Goal: Transaction & Acquisition: Purchase product/service

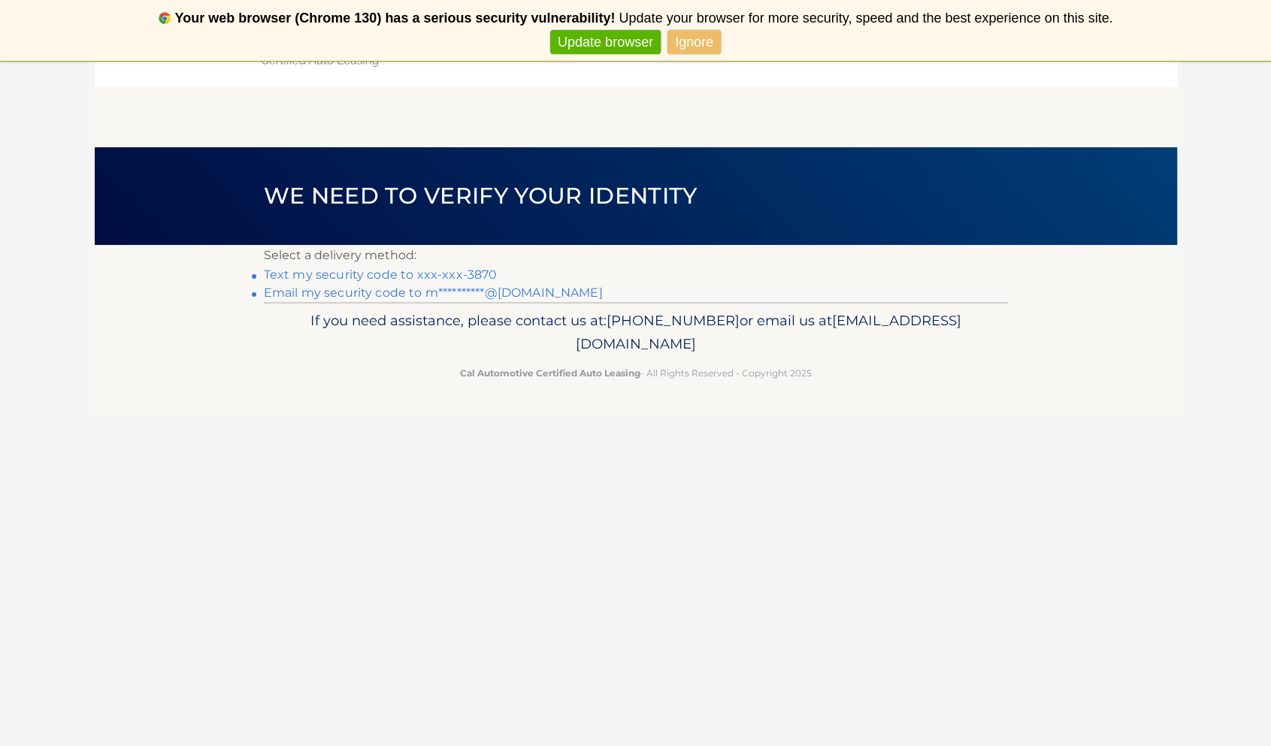
click at [333, 271] on link "Text my security code to xxx-xxx-3870" at bounding box center [381, 275] width 234 height 14
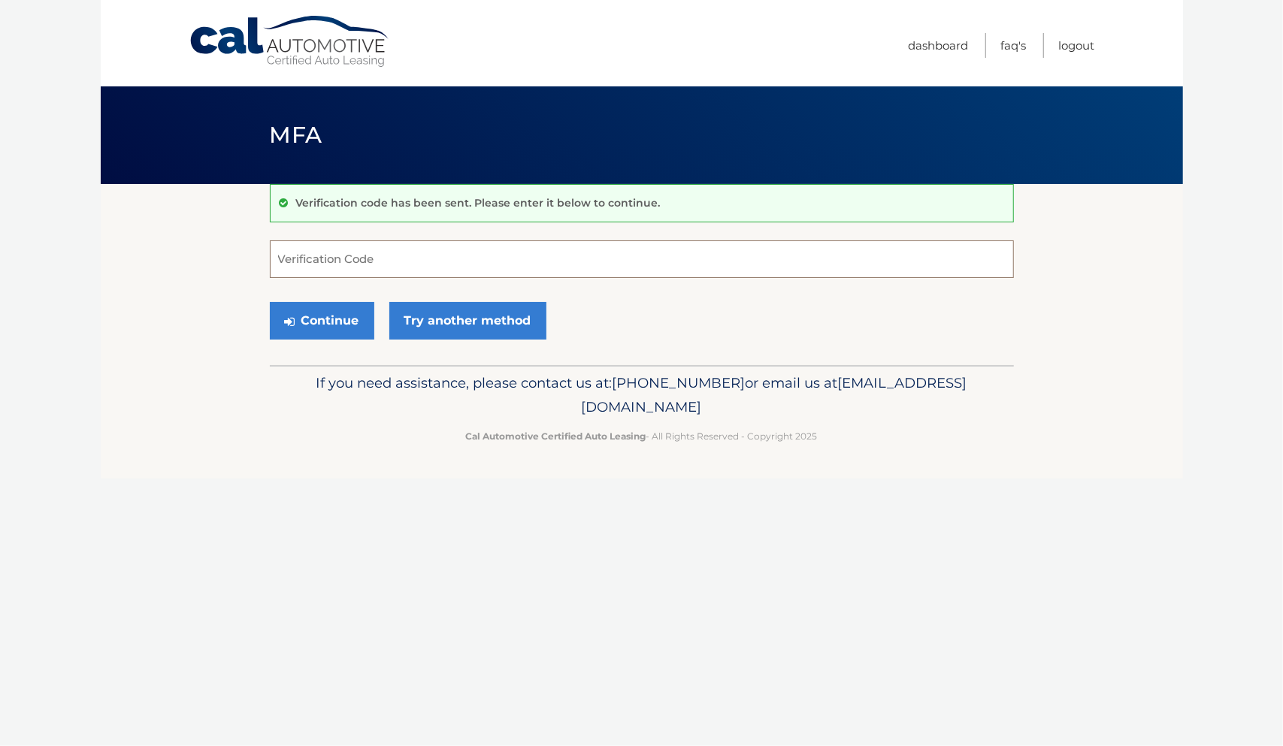
click at [331, 253] on input "Verification Code" at bounding box center [642, 259] width 744 height 38
type input "370256"
click at [319, 314] on button "Continue" at bounding box center [322, 321] width 104 height 38
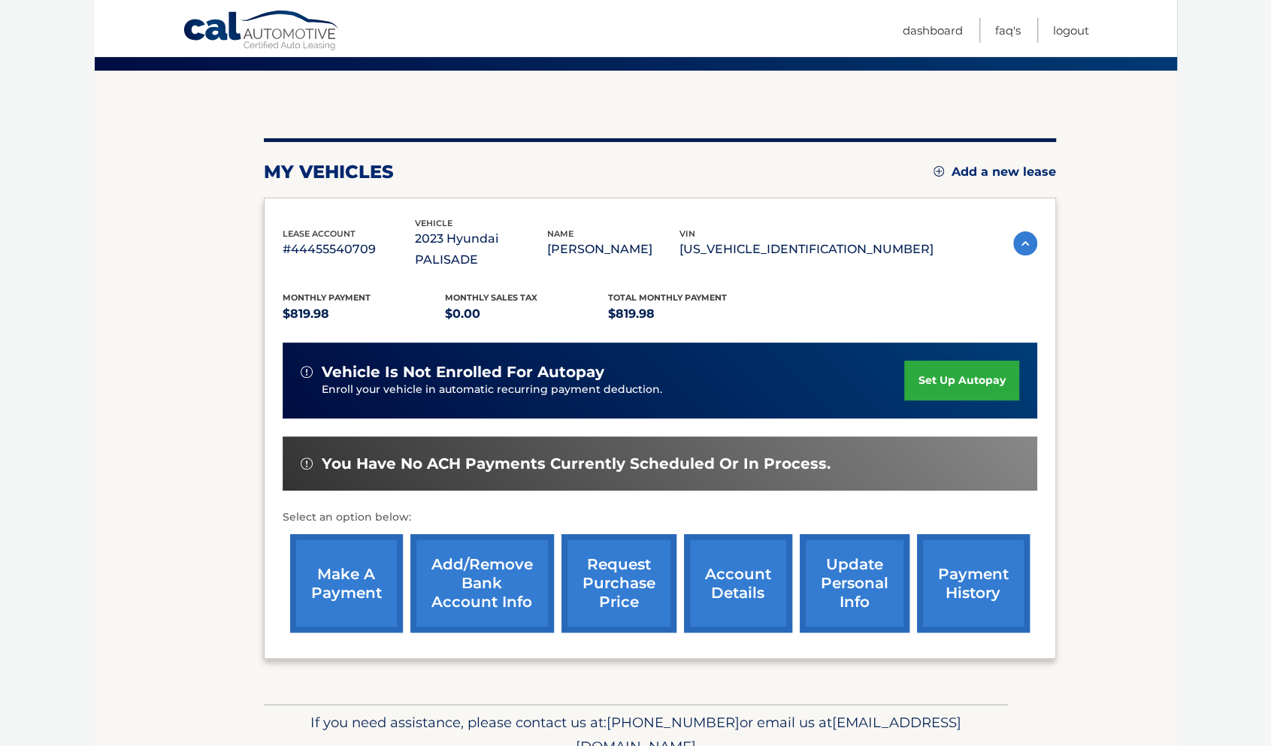
scroll to position [163, 0]
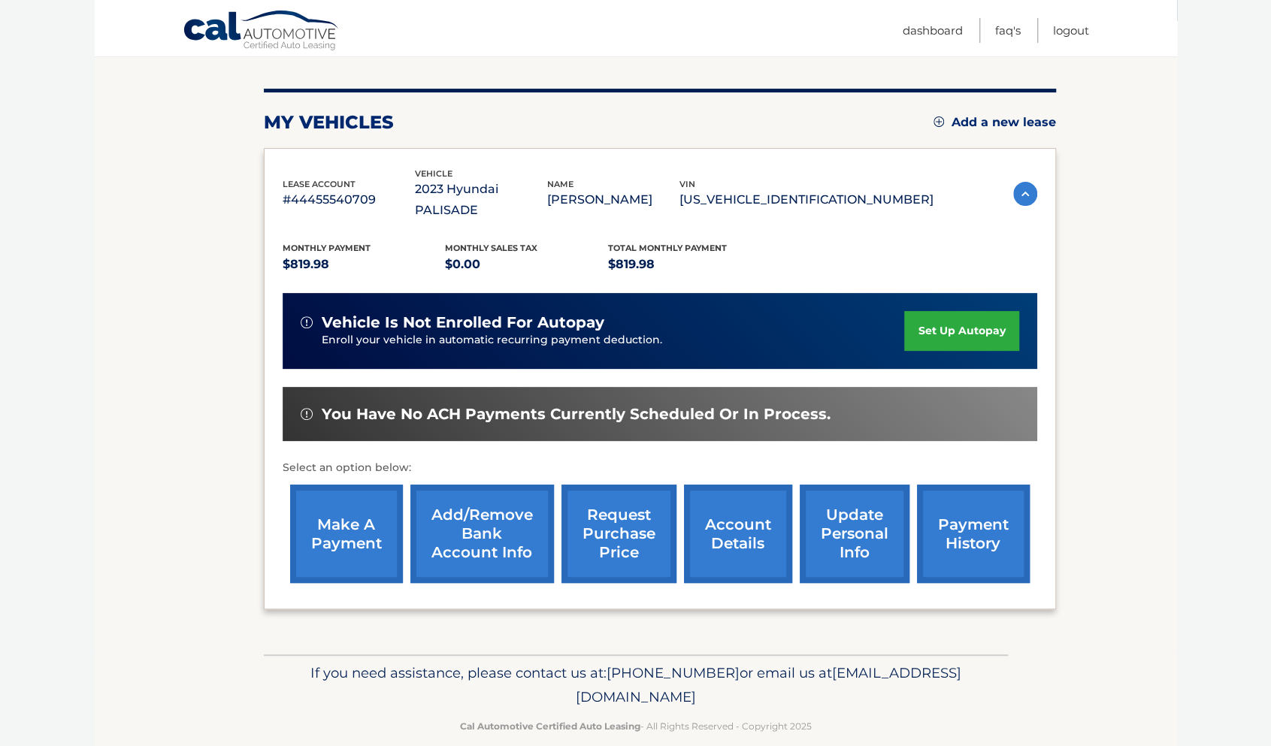
click at [361, 510] on link "make a payment" at bounding box center [346, 534] width 113 height 98
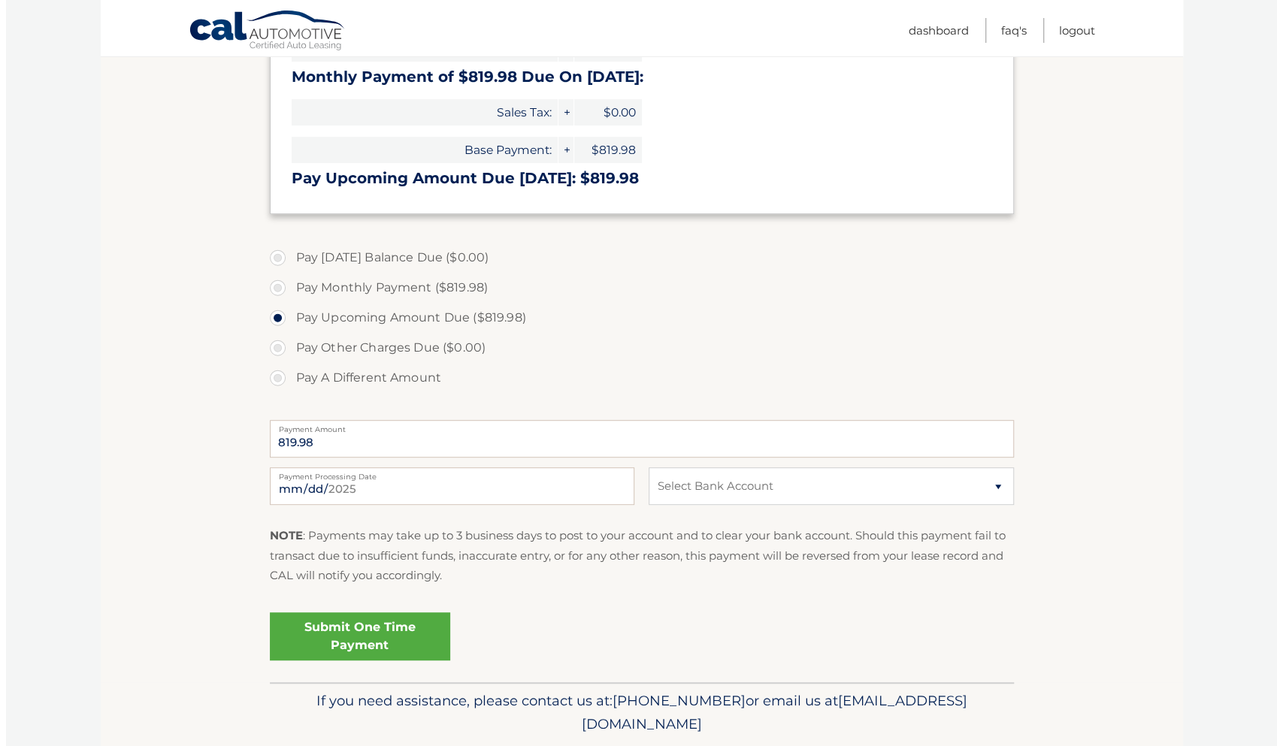
scroll to position [391, 0]
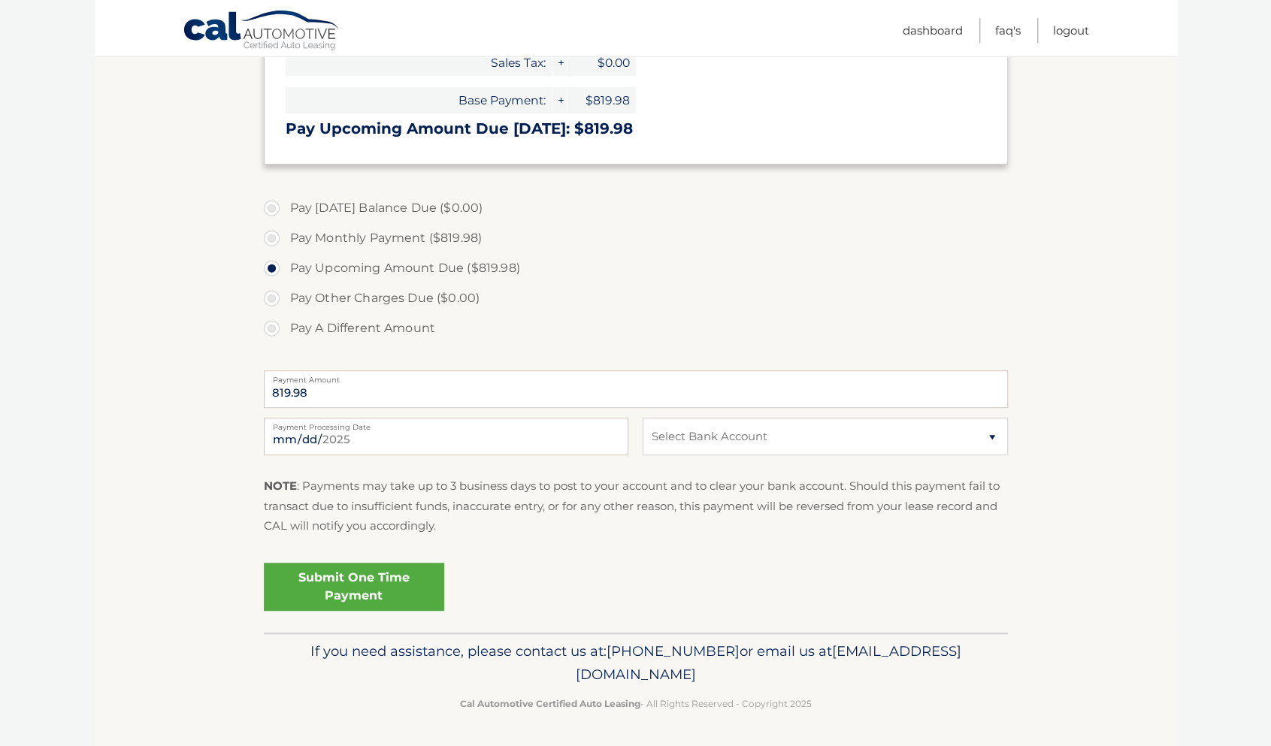
click at [370, 594] on link "Submit One Time Payment" at bounding box center [354, 587] width 180 height 48
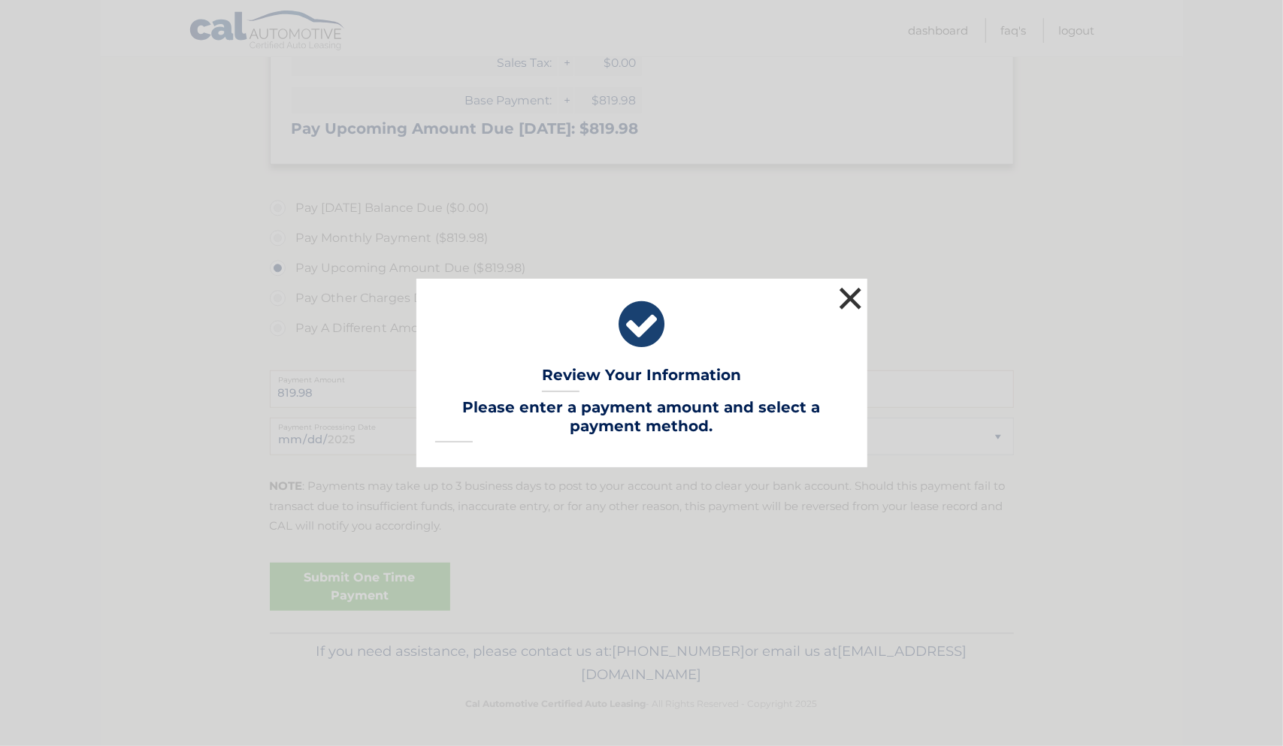
click at [851, 301] on button "×" at bounding box center [851, 298] width 30 height 30
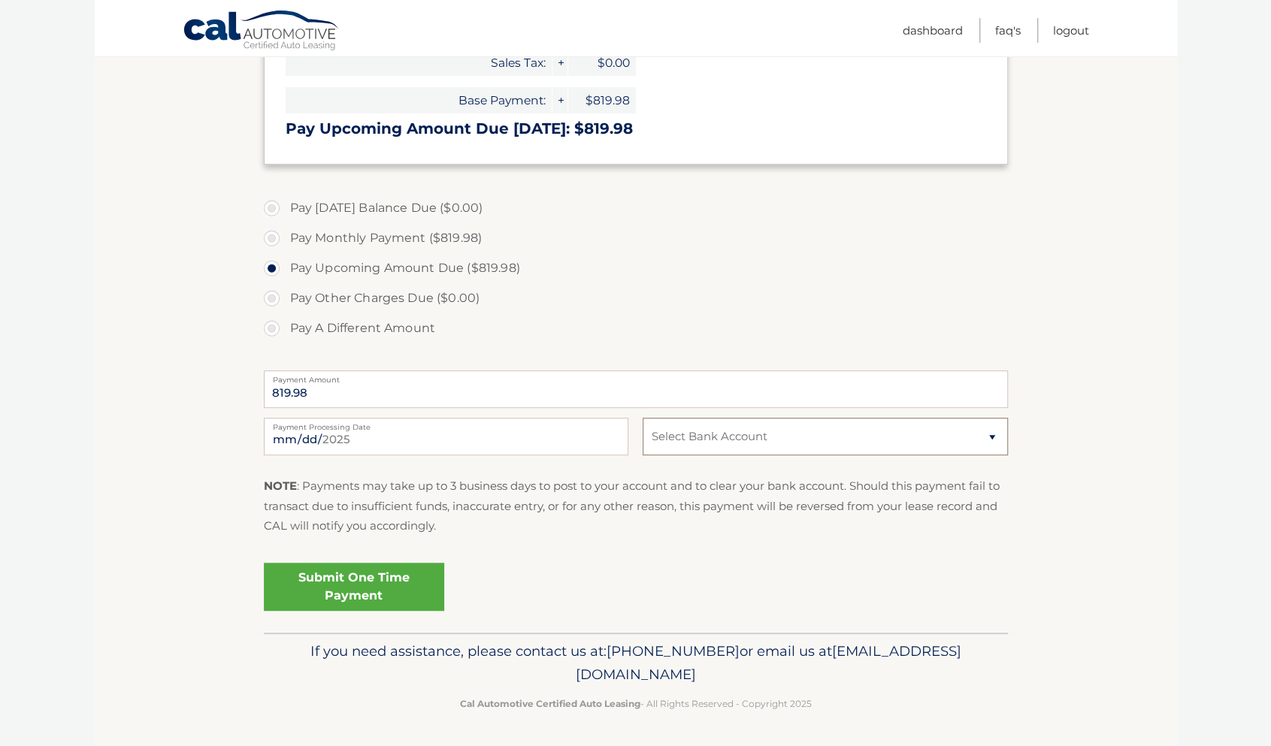
click at [989, 431] on select "Select Bank Account Checking NORTHFIELD BANK *****1688 Checking SANTANDER *****…" at bounding box center [825, 437] width 364 height 38
select select "NGEwYTE3NDMtZjVlZS00NmQ2LWE0NGUtMmE0MTJlNTg4MGVi"
click at [643, 418] on select "Select Bank Account Checking NORTHFIELD BANK *****1688 Checking SANTANDER *****…" at bounding box center [825, 437] width 364 height 38
click at [341, 586] on link "Submit One Time Payment" at bounding box center [354, 587] width 180 height 48
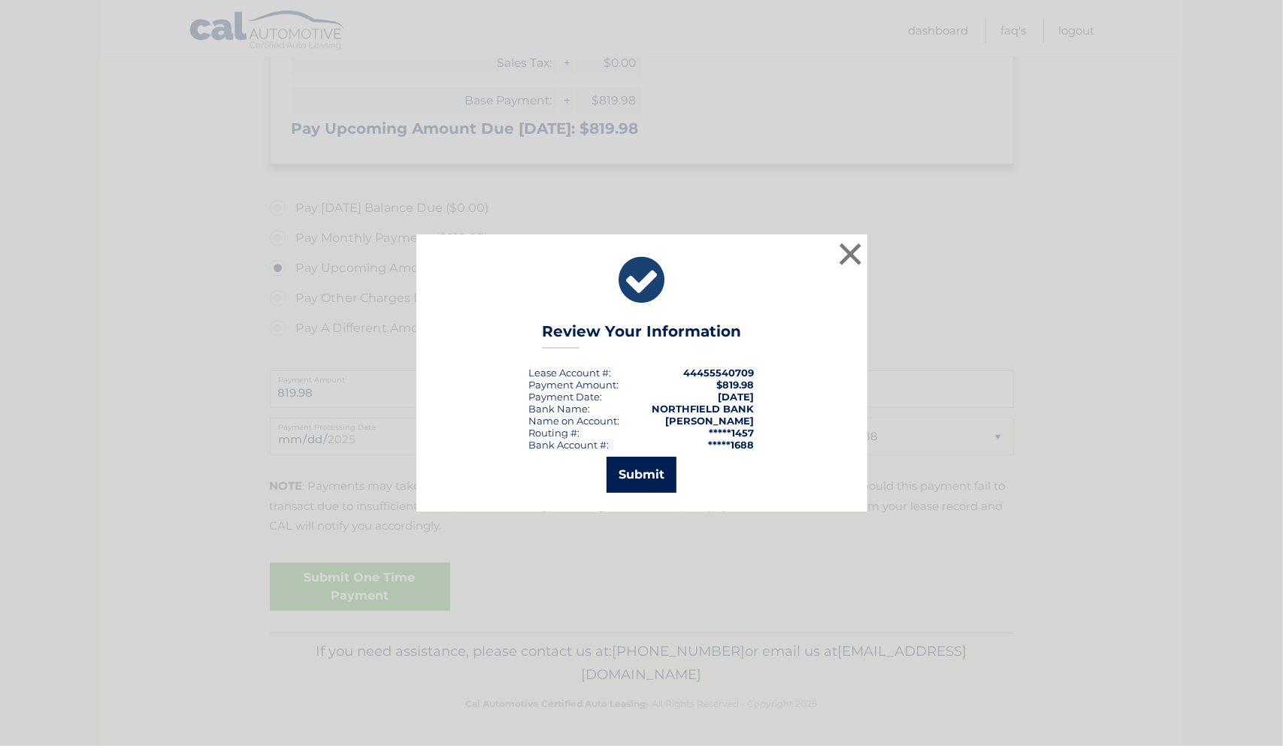
click at [631, 472] on button "Submit" at bounding box center [641, 475] width 70 height 36
